Goal: Information Seeking & Learning: Learn about a topic

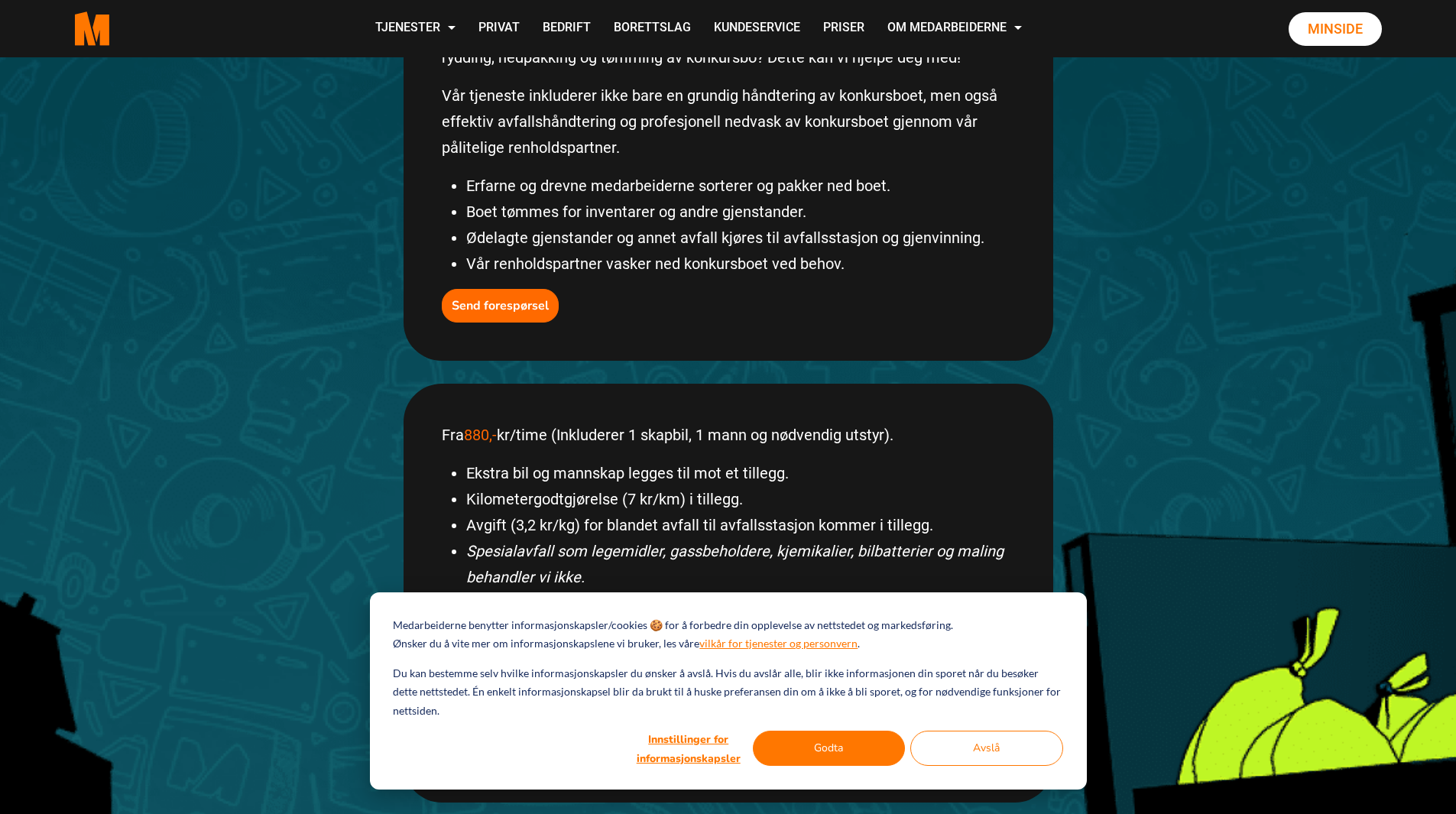
scroll to position [382, 0]
click at [1019, 755] on button "Avslå" at bounding box center [986, 748] width 153 height 35
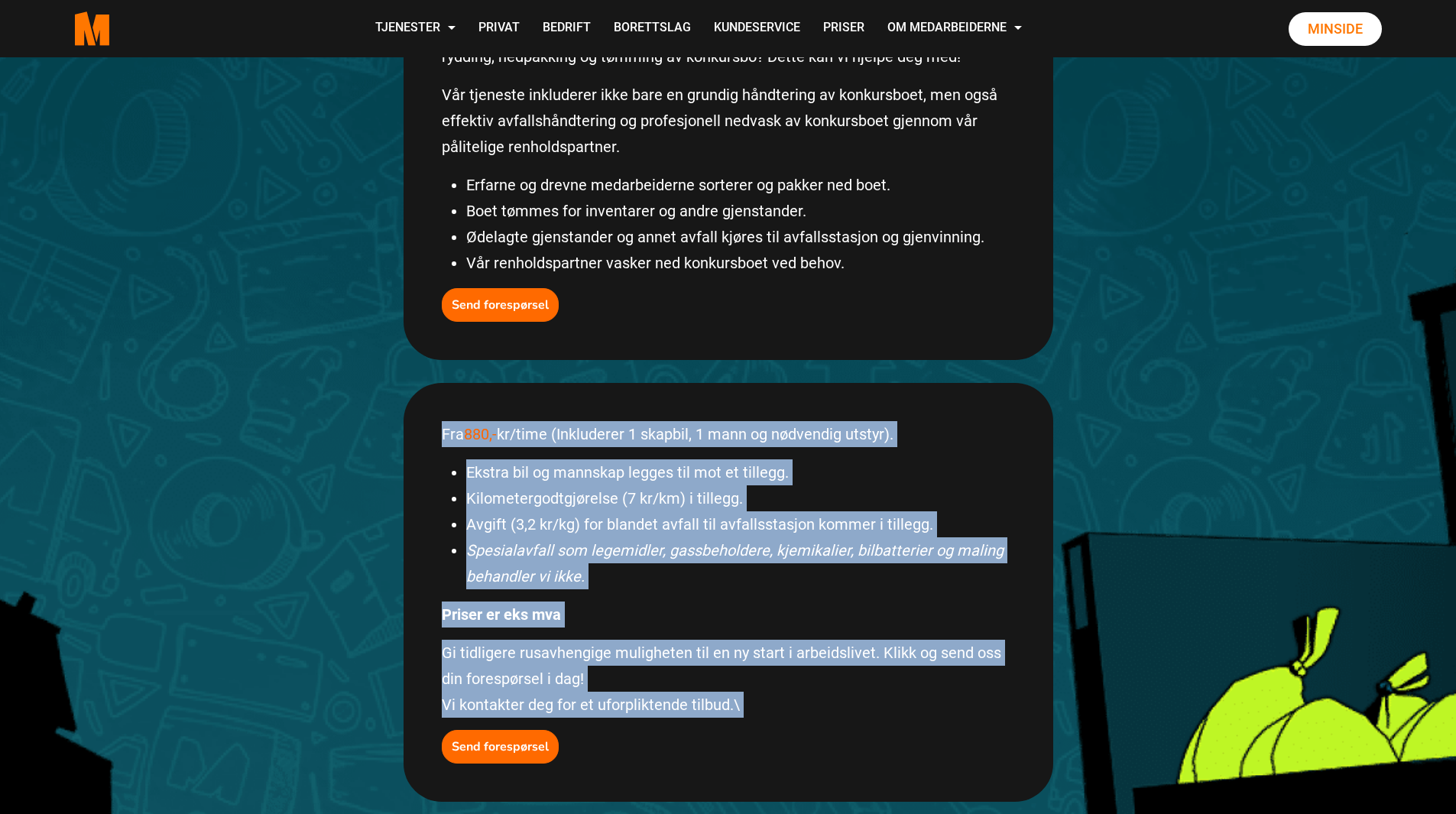
drag, startPoint x: 442, startPoint y: 438, endPoint x: 764, endPoint y: 716, distance: 425.4
click at [763, 721] on div "Fra 880,- kr/time (Inkluderer 1 skapbil, 1 mann og nødvendig utstyr). Ekstra bi…" at bounding box center [728, 592] width 649 height 419
click at [766, 703] on p "Gi tidligere rusavhengige muligheten til en ny start i arbeidslivet. Klikk og s…" at bounding box center [728, 679] width 573 height 78
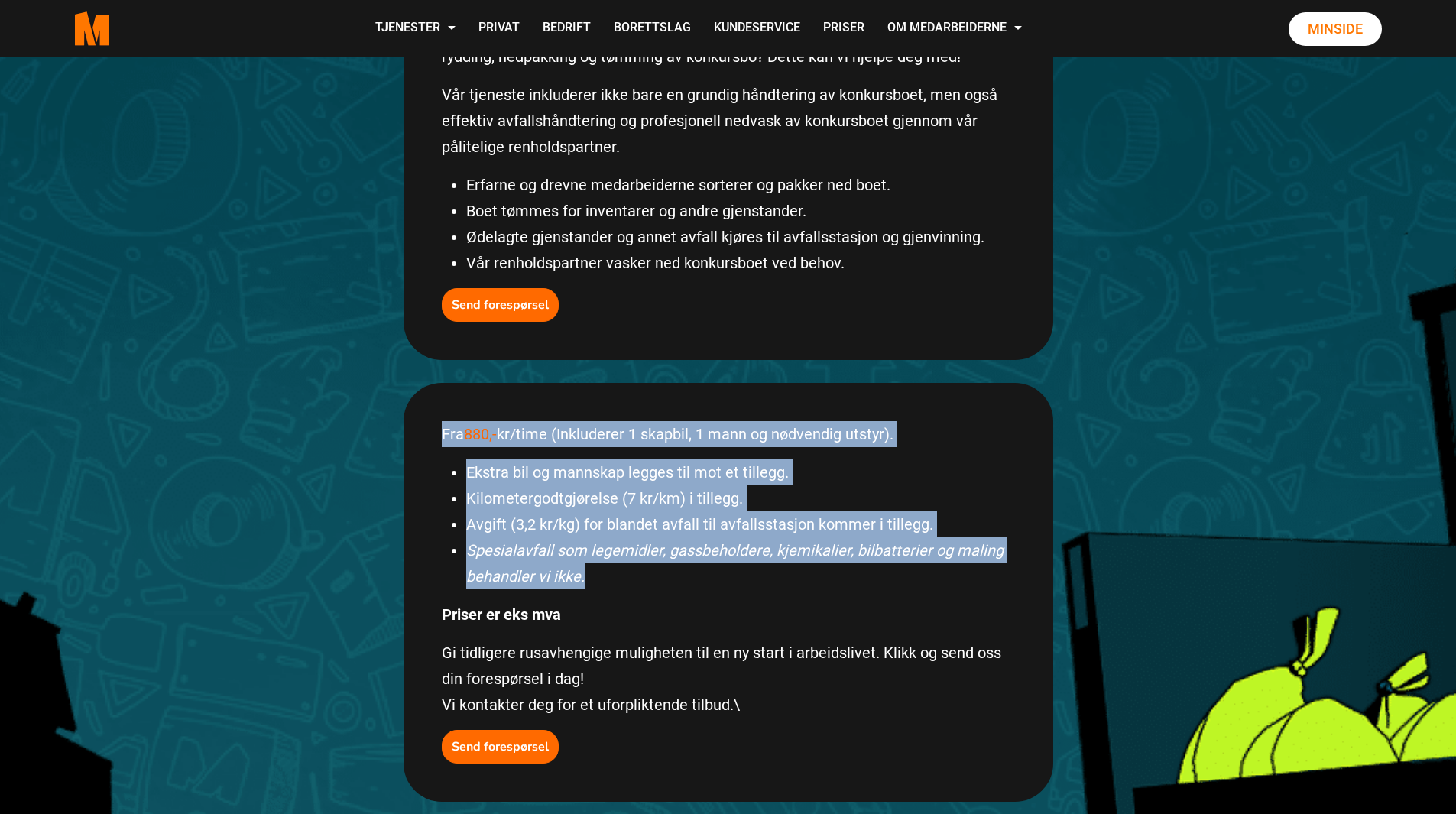
drag, startPoint x: 655, startPoint y: 572, endPoint x: 421, endPoint y: 432, distance: 272.7
click at [421, 432] on div "Fra 880,- kr/time (Inkluderer 1 skapbil, 1 mann og nødvendig utstyr). Ekstra bi…" at bounding box center [728, 592] width 649 height 419
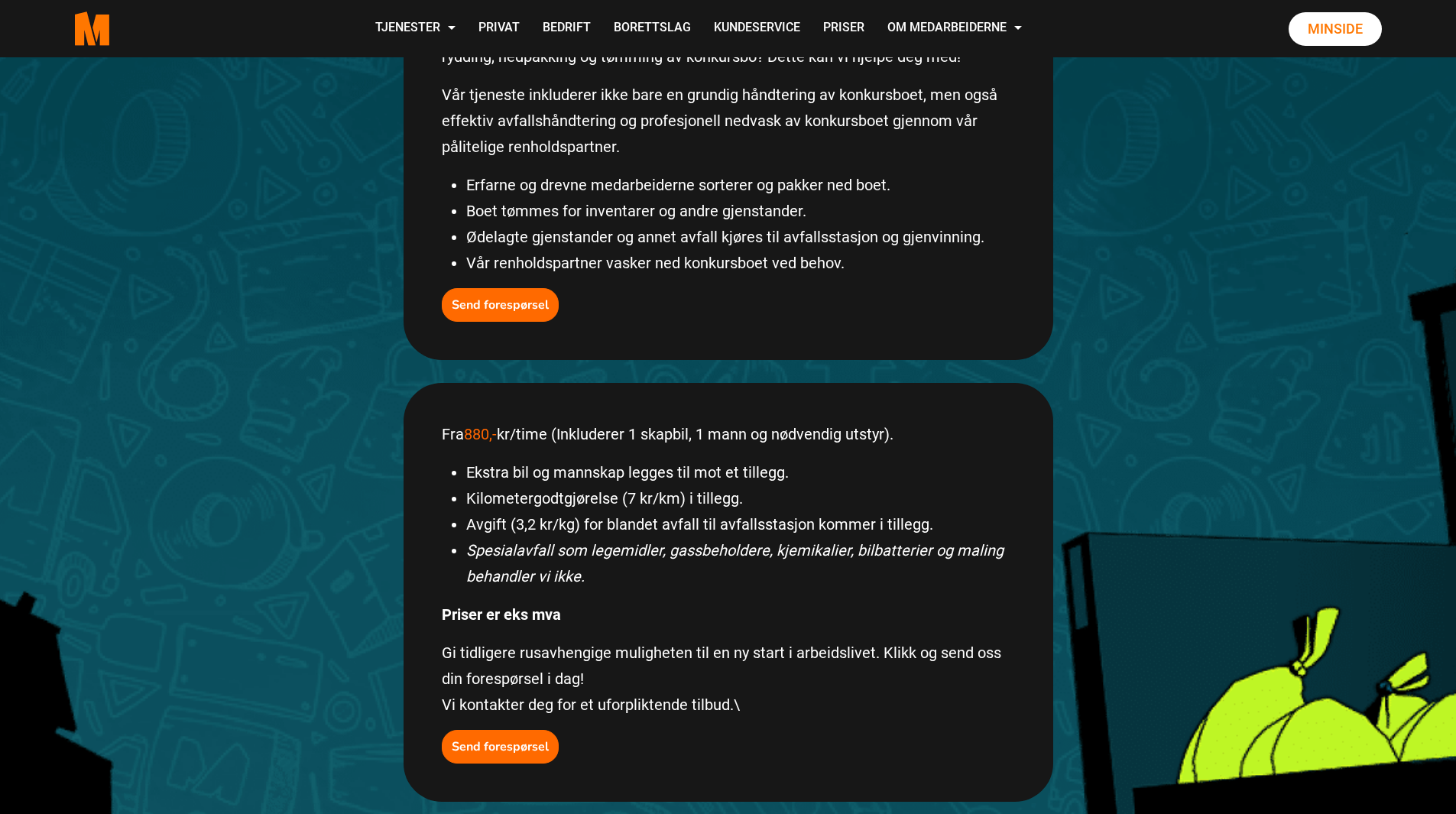
click at [725, 595] on div "Fra 880,- kr/time (Inkluderer 1 skapbil, 1 mann og nødvendig utstyr). Ekstra bi…" at bounding box center [728, 592] width 649 height 419
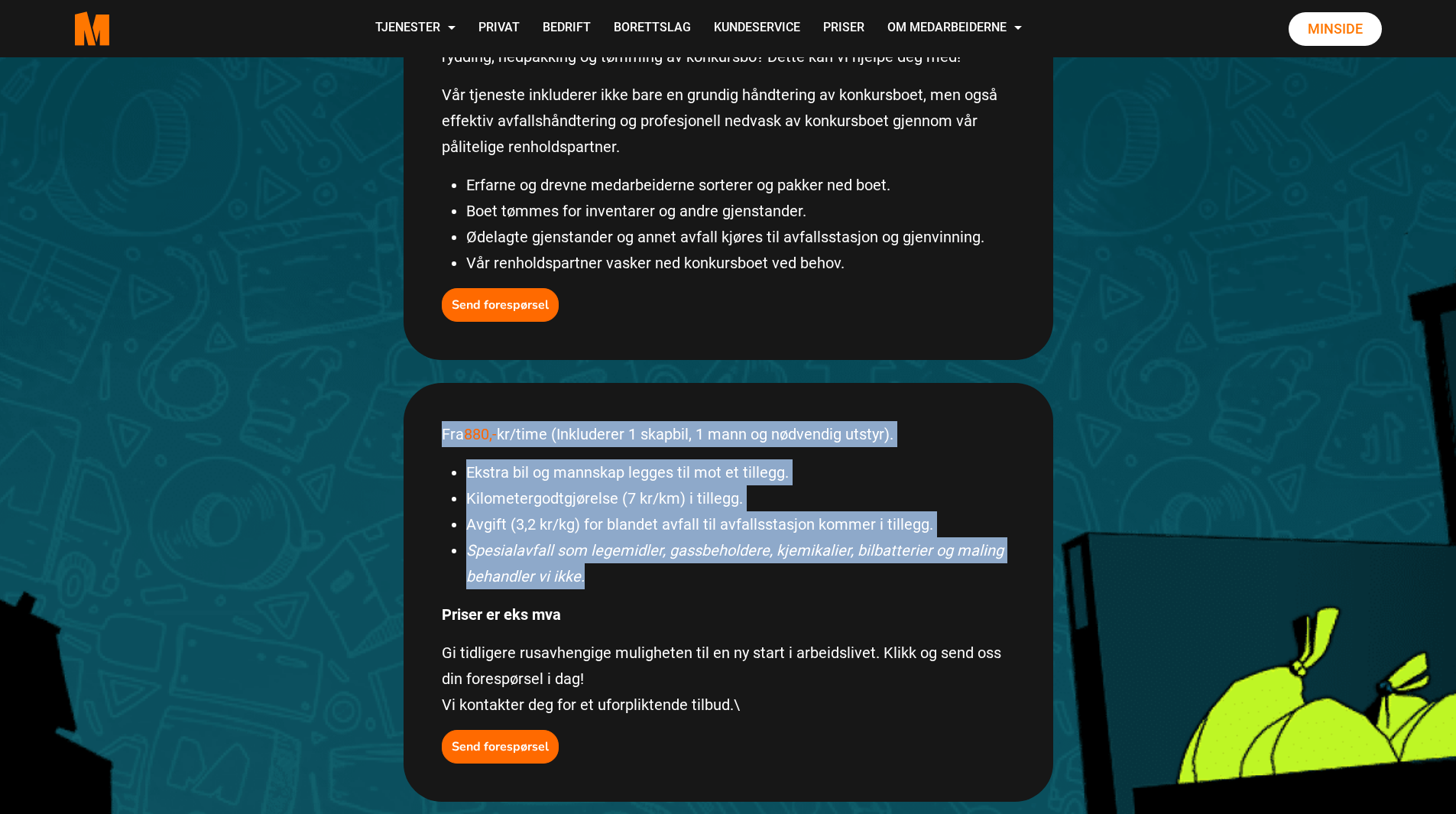
drag, startPoint x: 441, startPoint y: 434, endPoint x: 613, endPoint y: 580, distance: 225.6
click at [613, 580] on div "Fra 880,- kr/time (Inkluderer 1 skapbil, 1 mann og nødvendig utstyr). Ekstra bi…" at bounding box center [728, 592] width 649 height 419
click at [614, 581] on li "Spesialavfall som legemidler, gassbeholdere, kjemikalier, bilbatterier og malin…" at bounding box center [740, 563] width 549 height 52
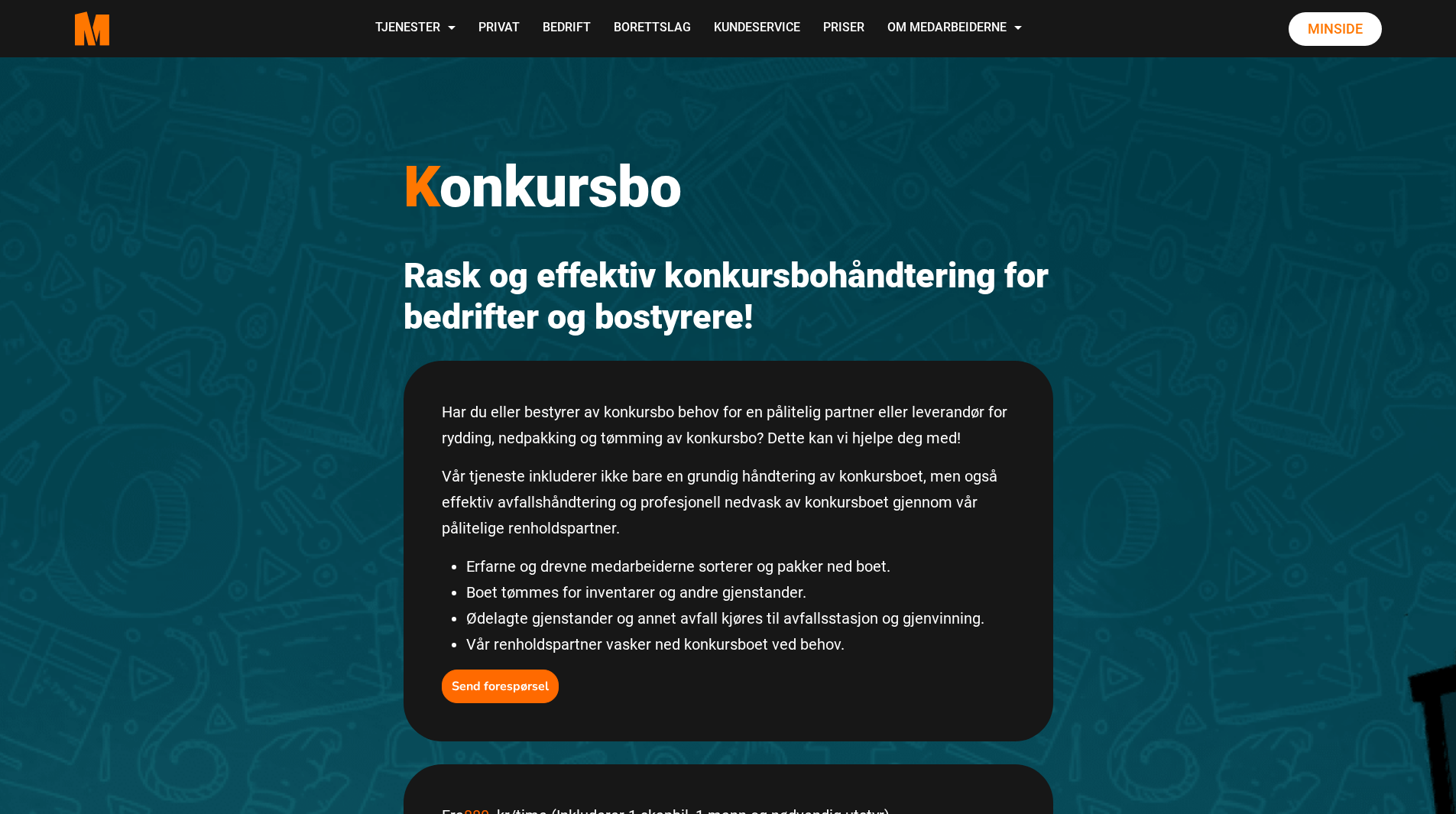
scroll to position [0, 0]
